Goal: Information Seeking & Learning: Learn about a topic

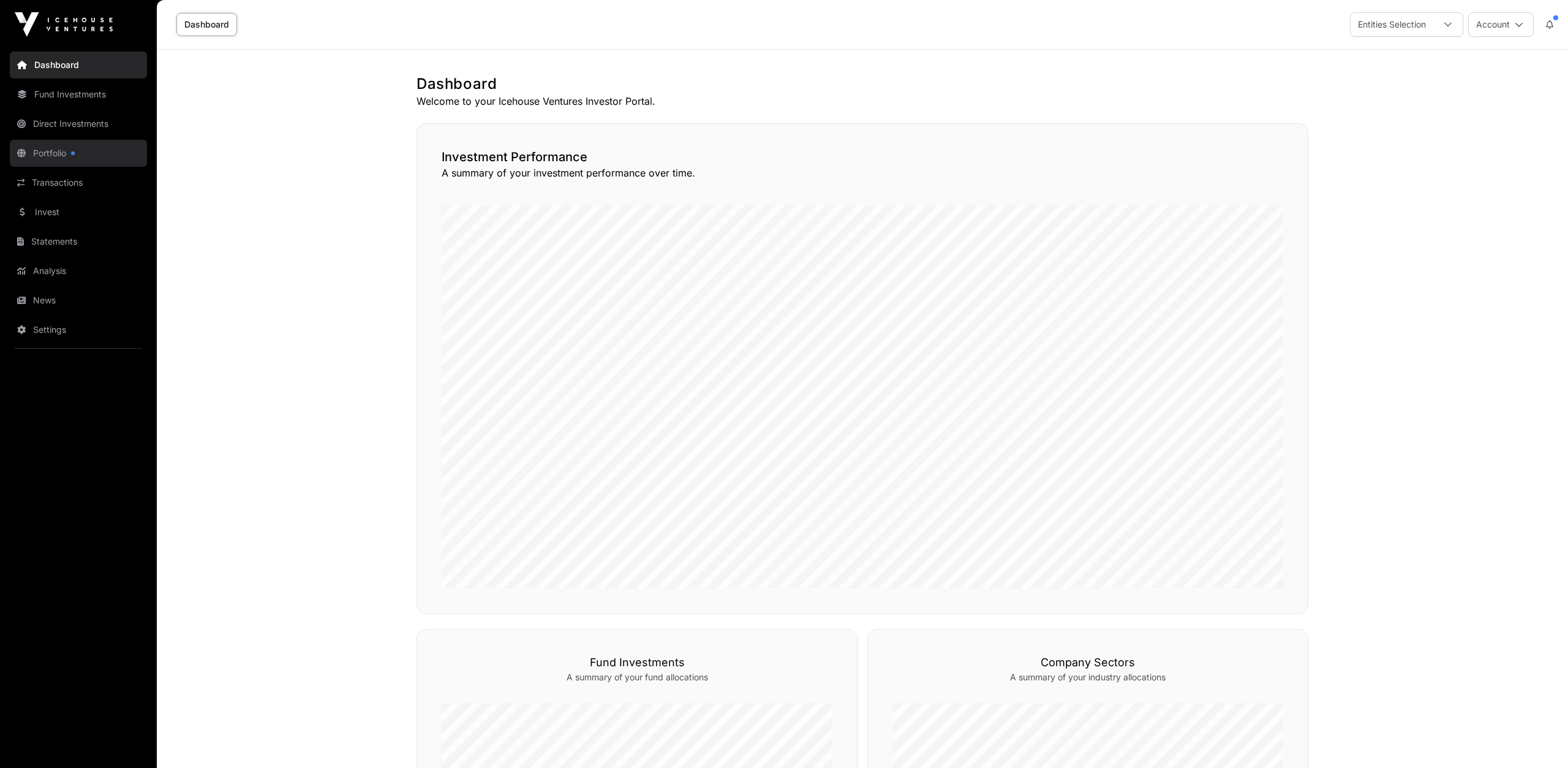
click at [43, 156] on link "Portfolio" at bounding box center [79, 153] width 138 height 27
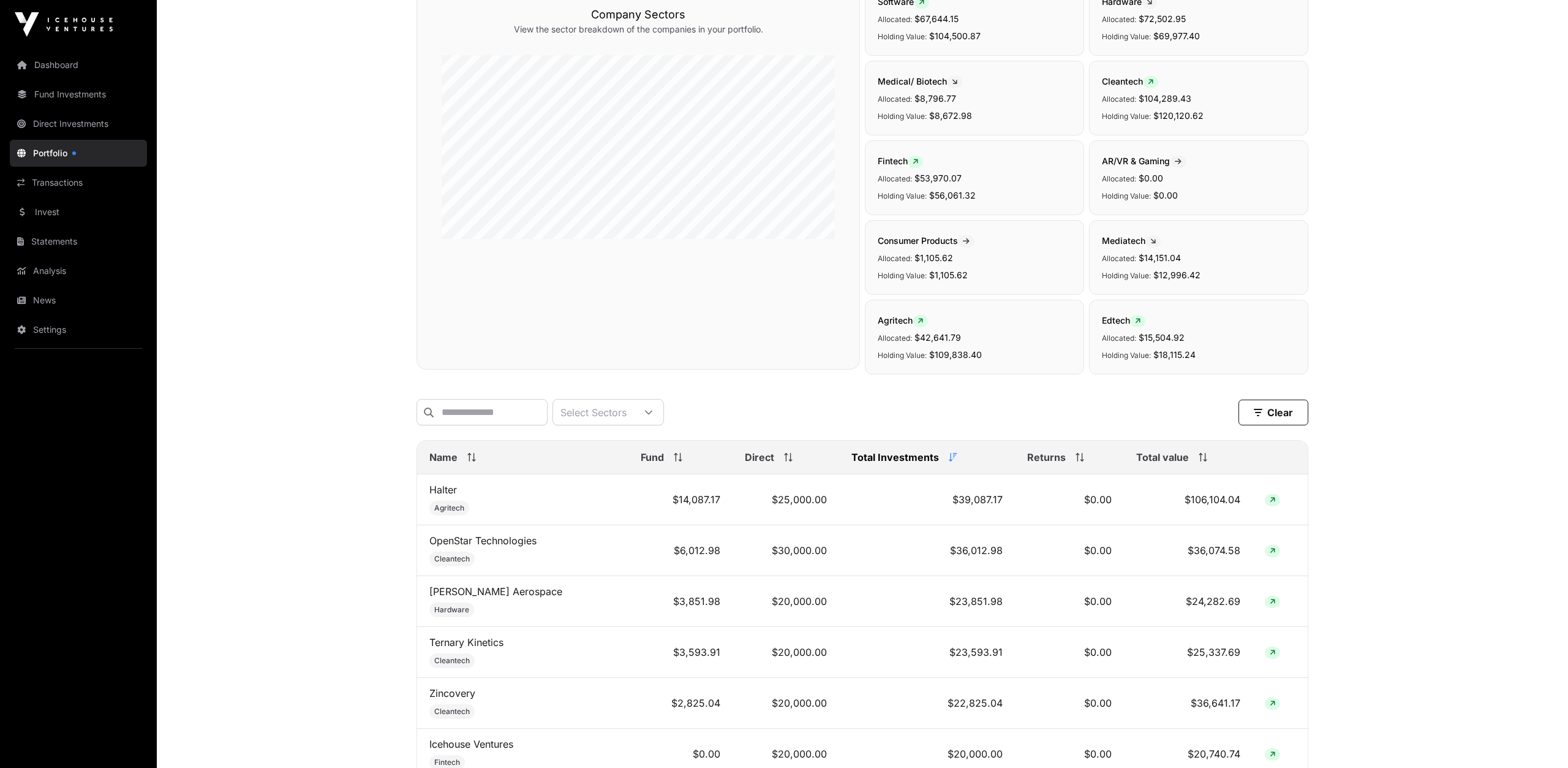
scroll to position [510, 0]
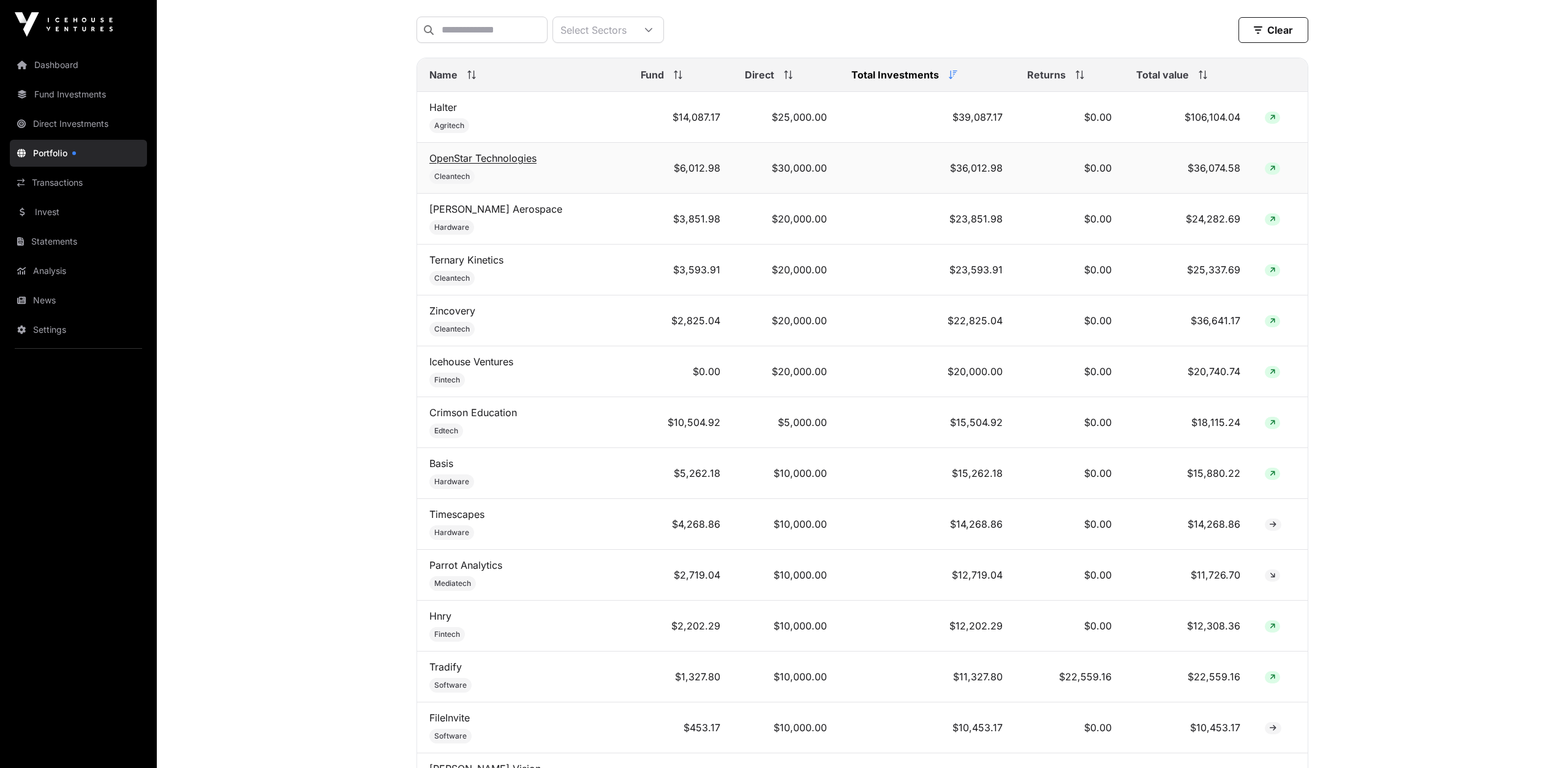
click at [463, 155] on link "OpenStar Technologies" at bounding box center [483, 158] width 107 height 13
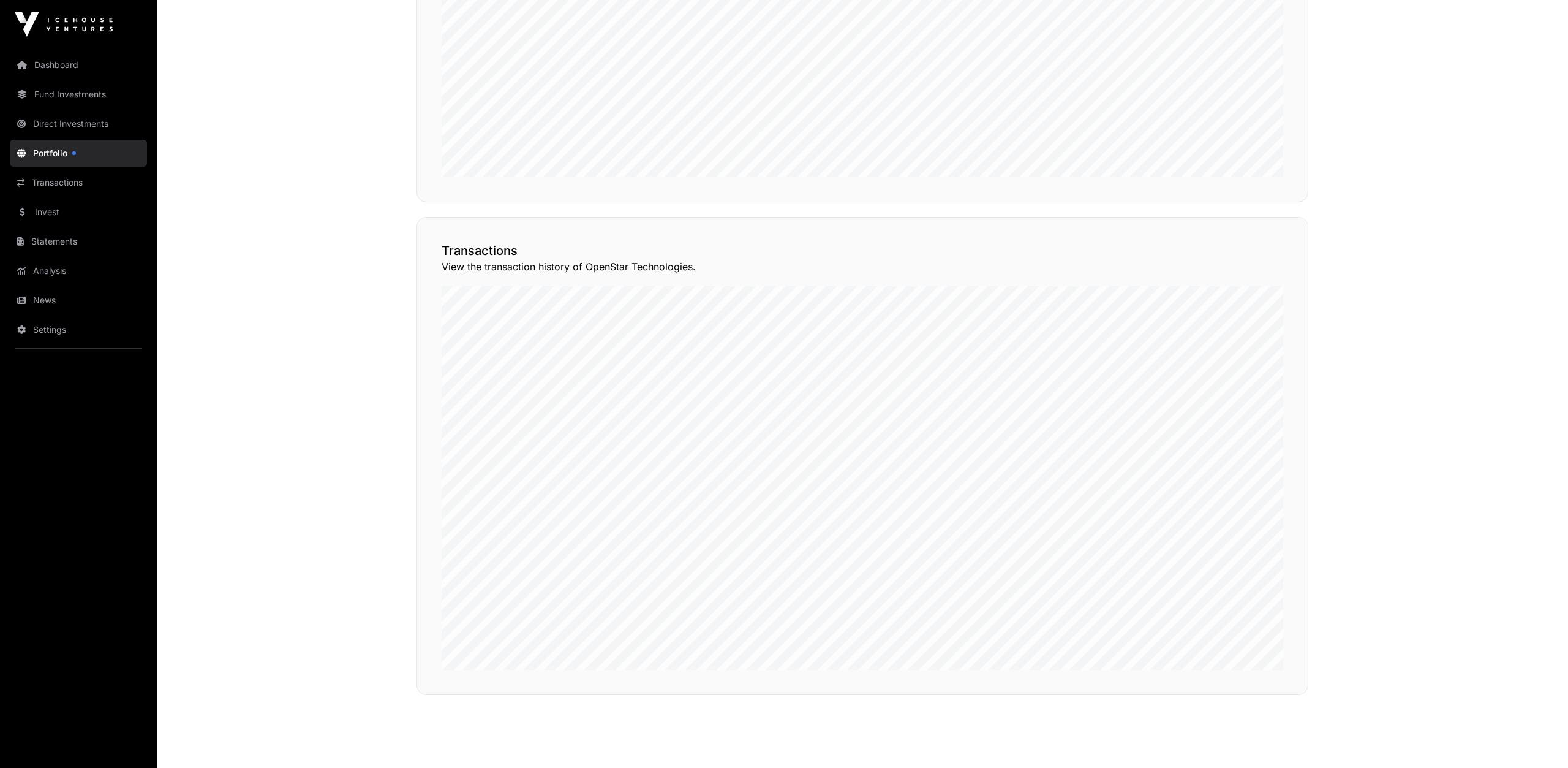
scroll to position [955, 0]
click at [1256, 210] on button "View Transactions" at bounding box center [1253, 209] width 101 height 21
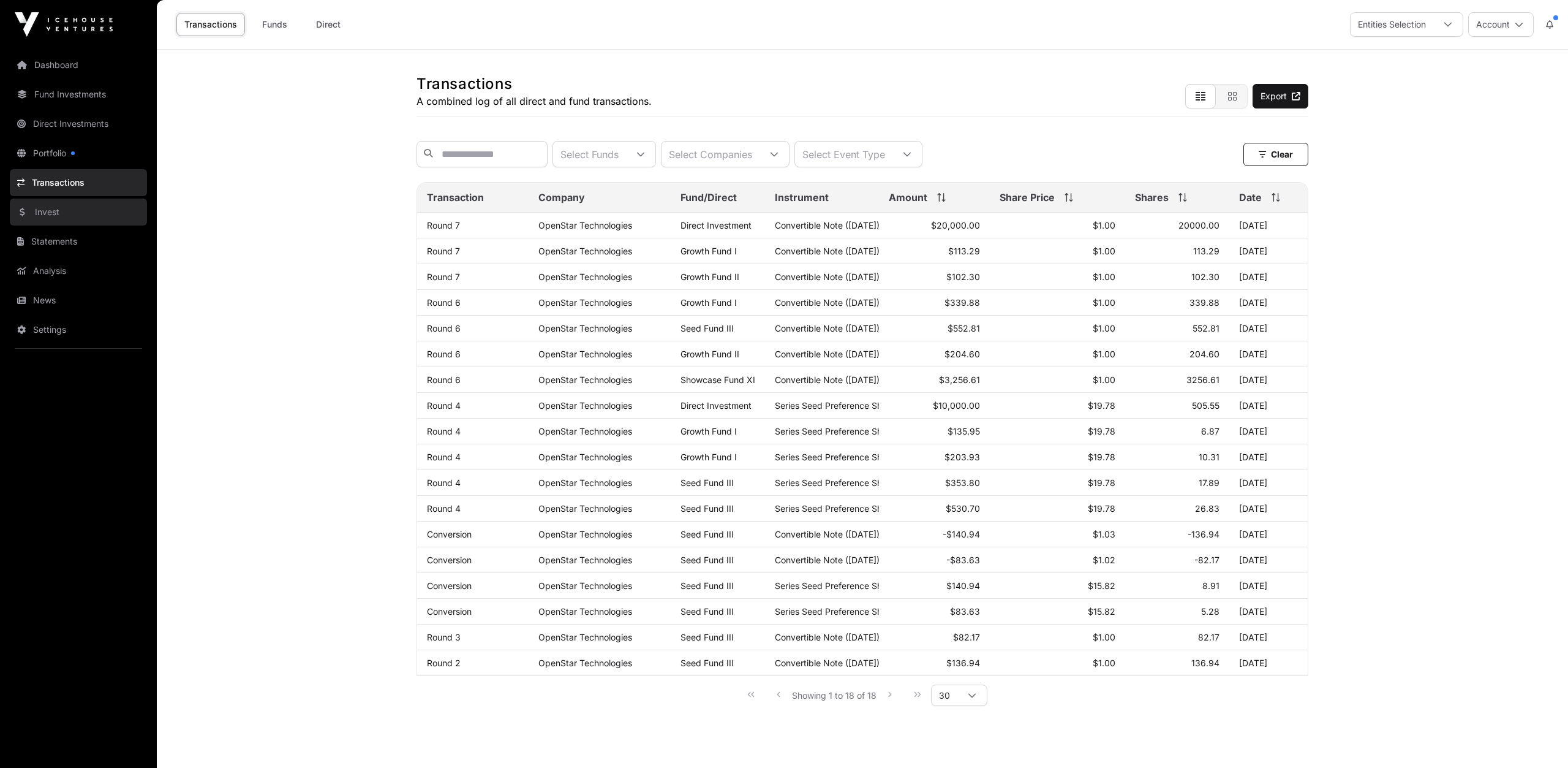
click at [52, 212] on link "Invest" at bounding box center [79, 212] width 138 height 27
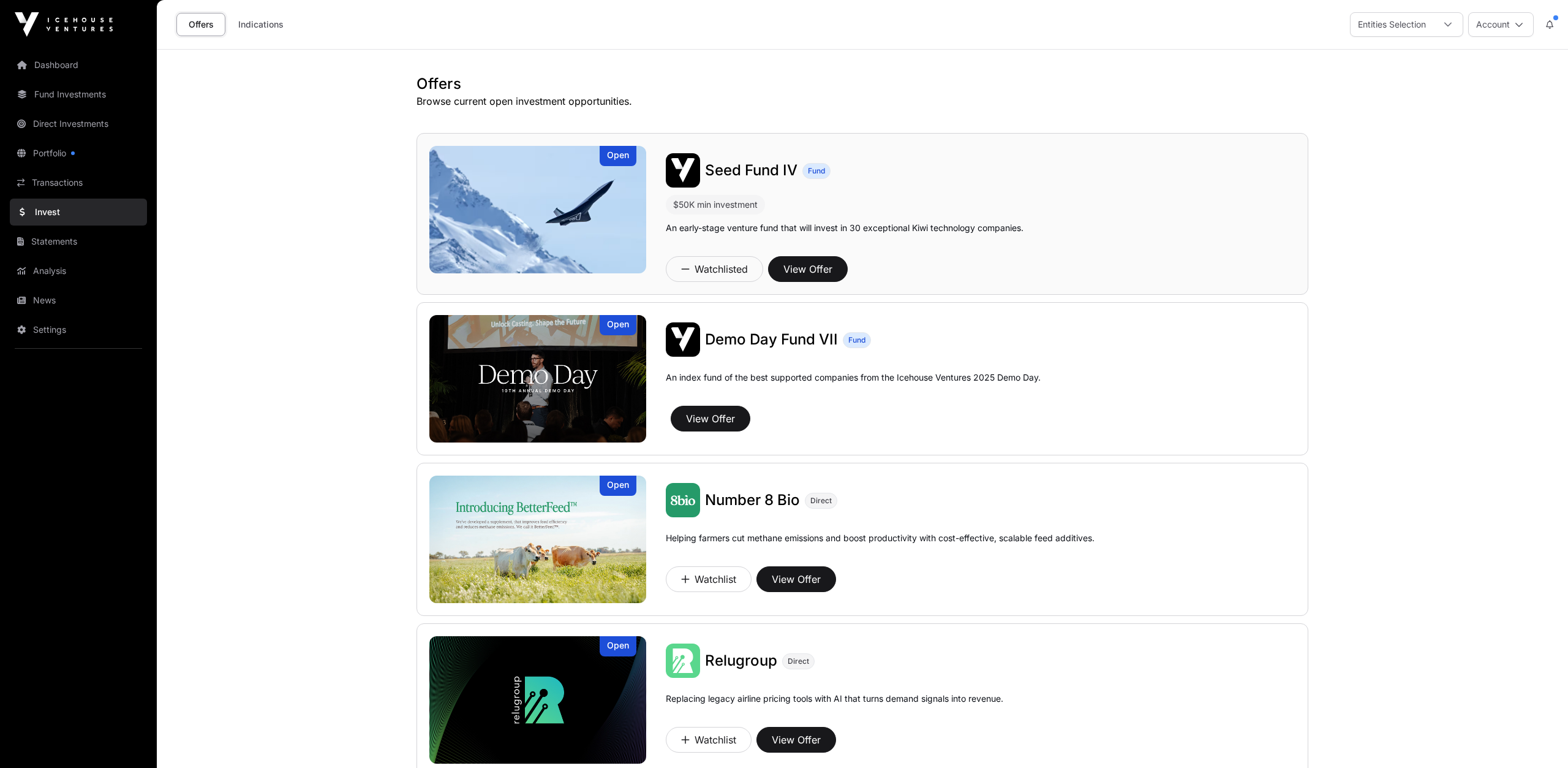
click at [743, 169] on span "Seed Fund IV" at bounding box center [751, 170] width 92 height 18
